Goal: Task Accomplishment & Management: Use online tool/utility

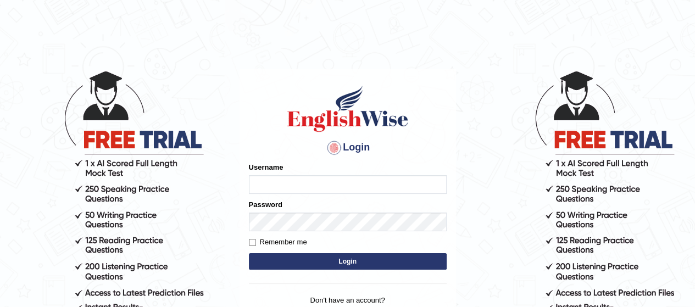
type input "rim_parramatta"
click at [320, 255] on button "Login" at bounding box center [348, 261] width 198 height 16
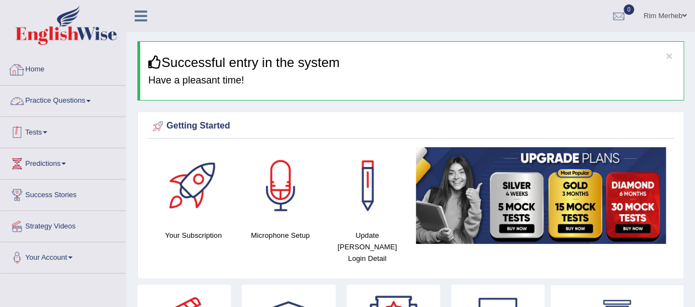
click at [42, 102] on link "Practice Questions" at bounding box center [63, 99] width 125 height 27
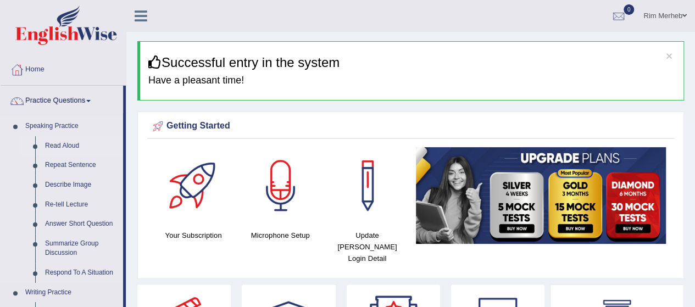
click at [69, 149] on link "Read Aloud" at bounding box center [81, 146] width 83 height 20
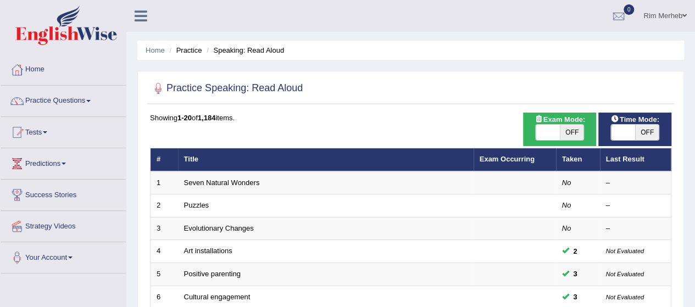
click at [662, 21] on link "Rim Merheb" at bounding box center [666, 14] width 60 height 29
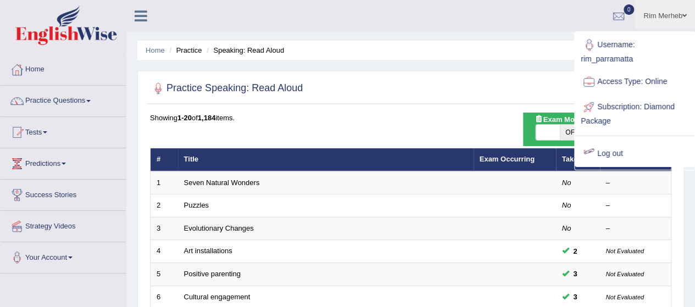
click at [606, 145] on link "Log out" at bounding box center [635, 153] width 119 height 25
